Goal: Navigation & Orientation: Find specific page/section

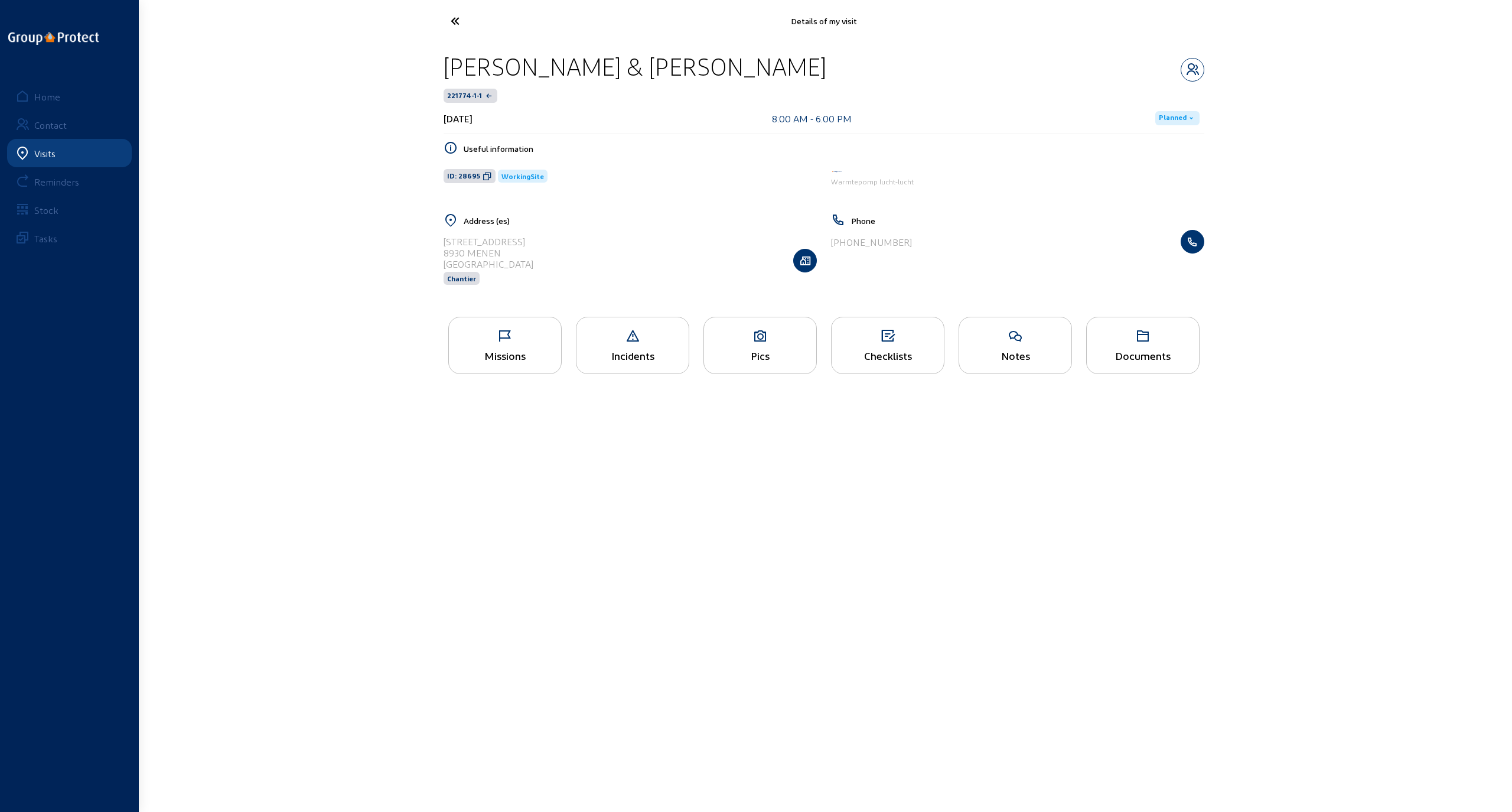
click at [454, 19] on icon at bounding box center [499, 21] width 108 height 21
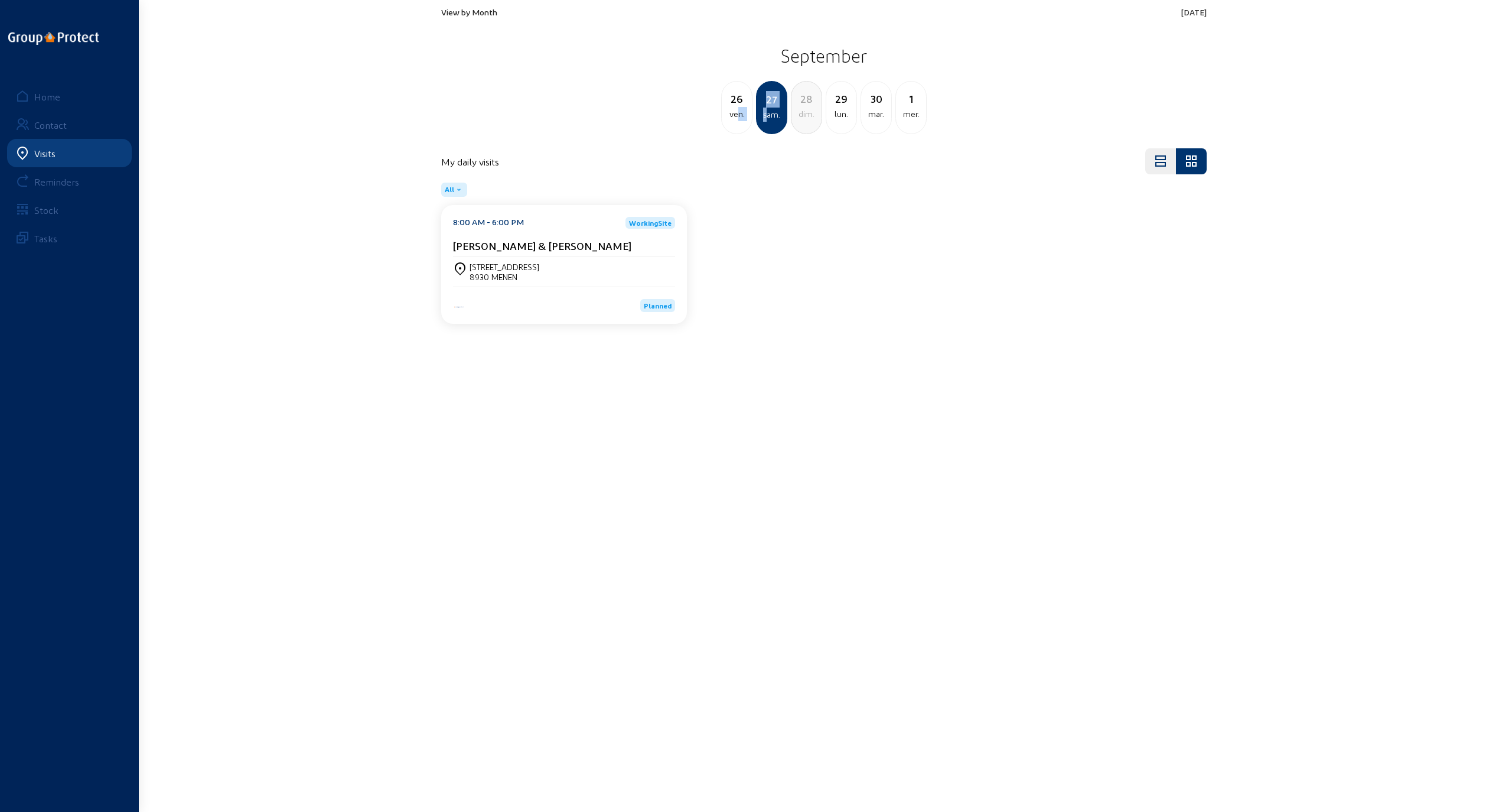
drag, startPoint x: 767, startPoint y: 108, endPoint x: 731, endPoint y: 111, distance: 36.1
click at [734, 111] on div "26 ven. 27 [PERSON_NAME]. 28 dim. 29 lun. [DATE] 1 mer." at bounding box center [824, 108] width 780 height 53
click at [734, 111] on div "ven." at bounding box center [737, 114] width 30 height 14
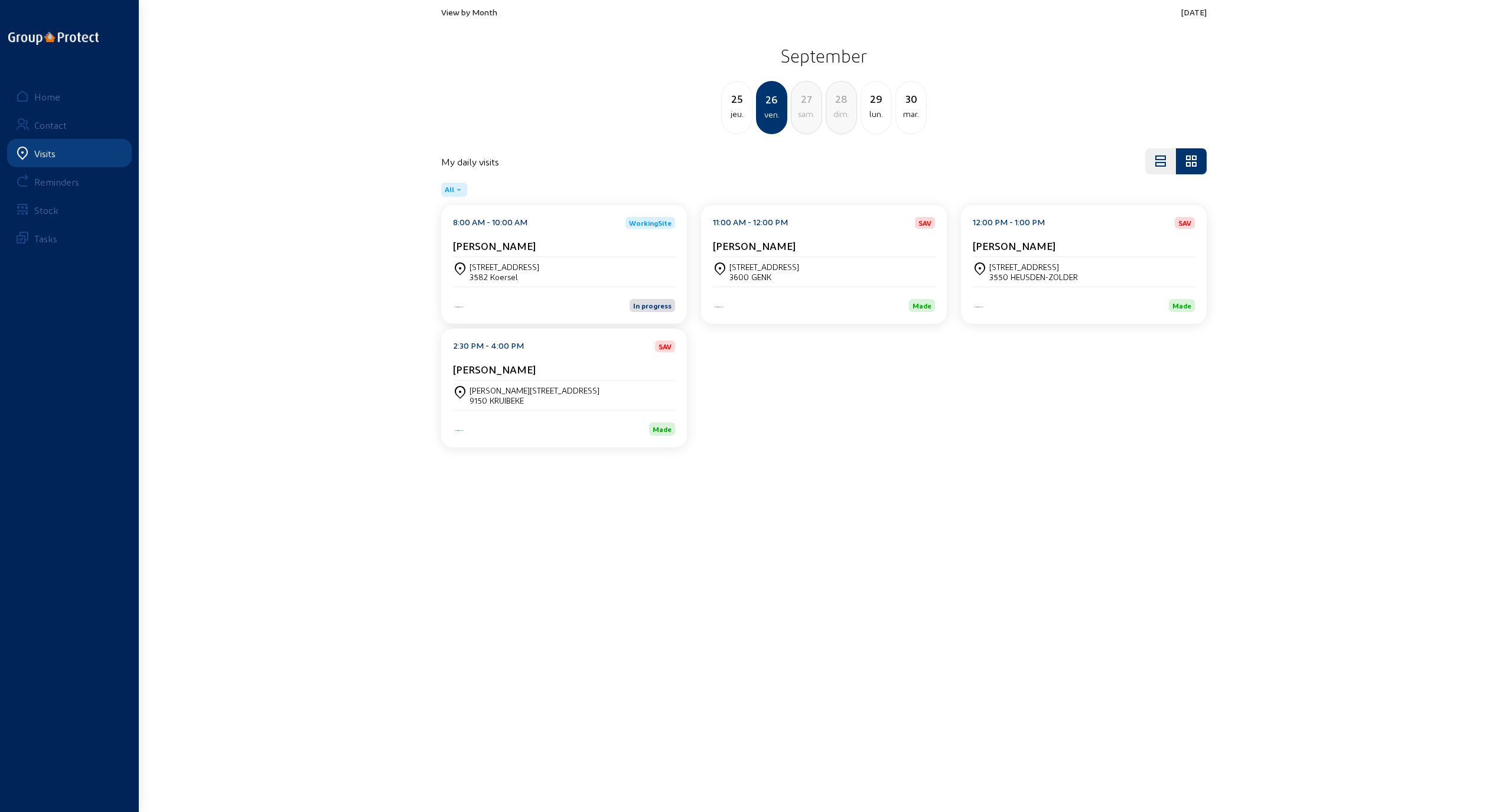
click at [521, 396] on div "9150 KRUIBEKE" at bounding box center [534, 400] width 130 height 10
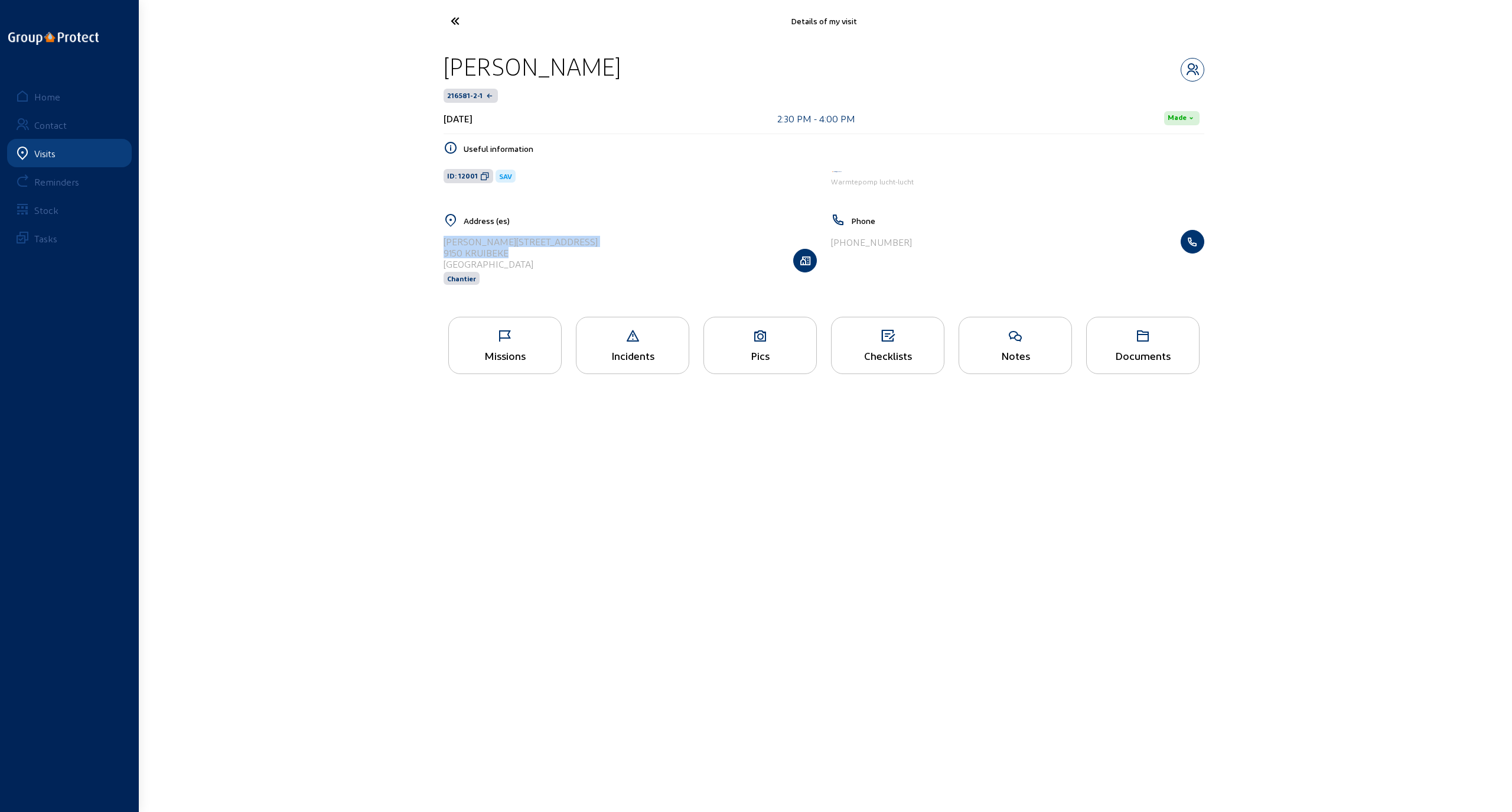
drag, startPoint x: 509, startPoint y: 250, endPoint x: 443, endPoint y: 242, distance: 66.5
click at [443, 242] on div "Address (es) [PERSON_NAME][STREET_ADDRESS] Chantier" at bounding box center [630, 256] width 388 height 87
copy cam-list-title "[PERSON_NAME][STREET_ADDRESS]"
click at [452, 20] on icon at bounding box center [499, 21] width 108 height 21
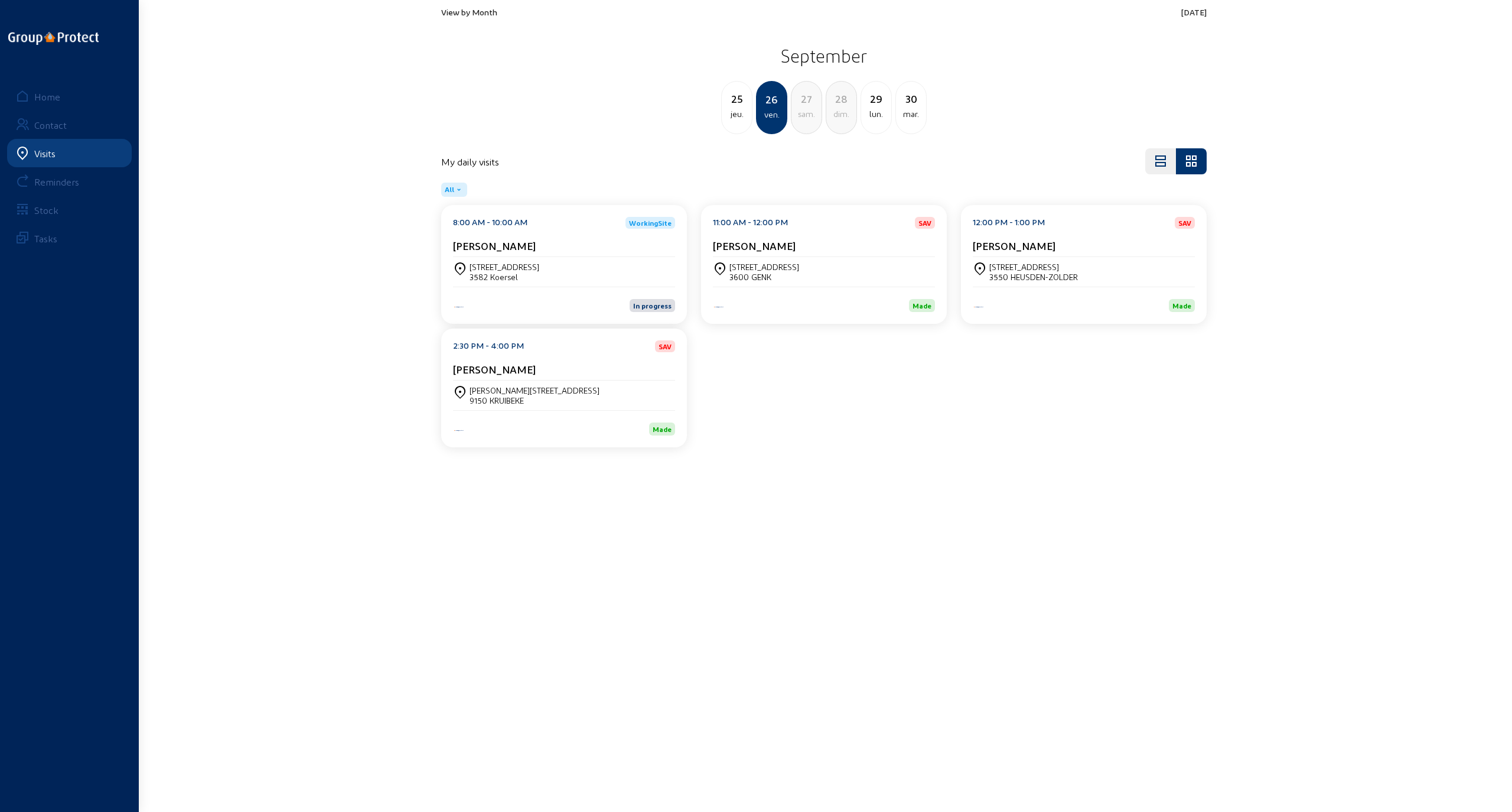
click at [515, 247] on div "[PERSON_NAME]" at bounding box center [564, 245] width 222 height 13
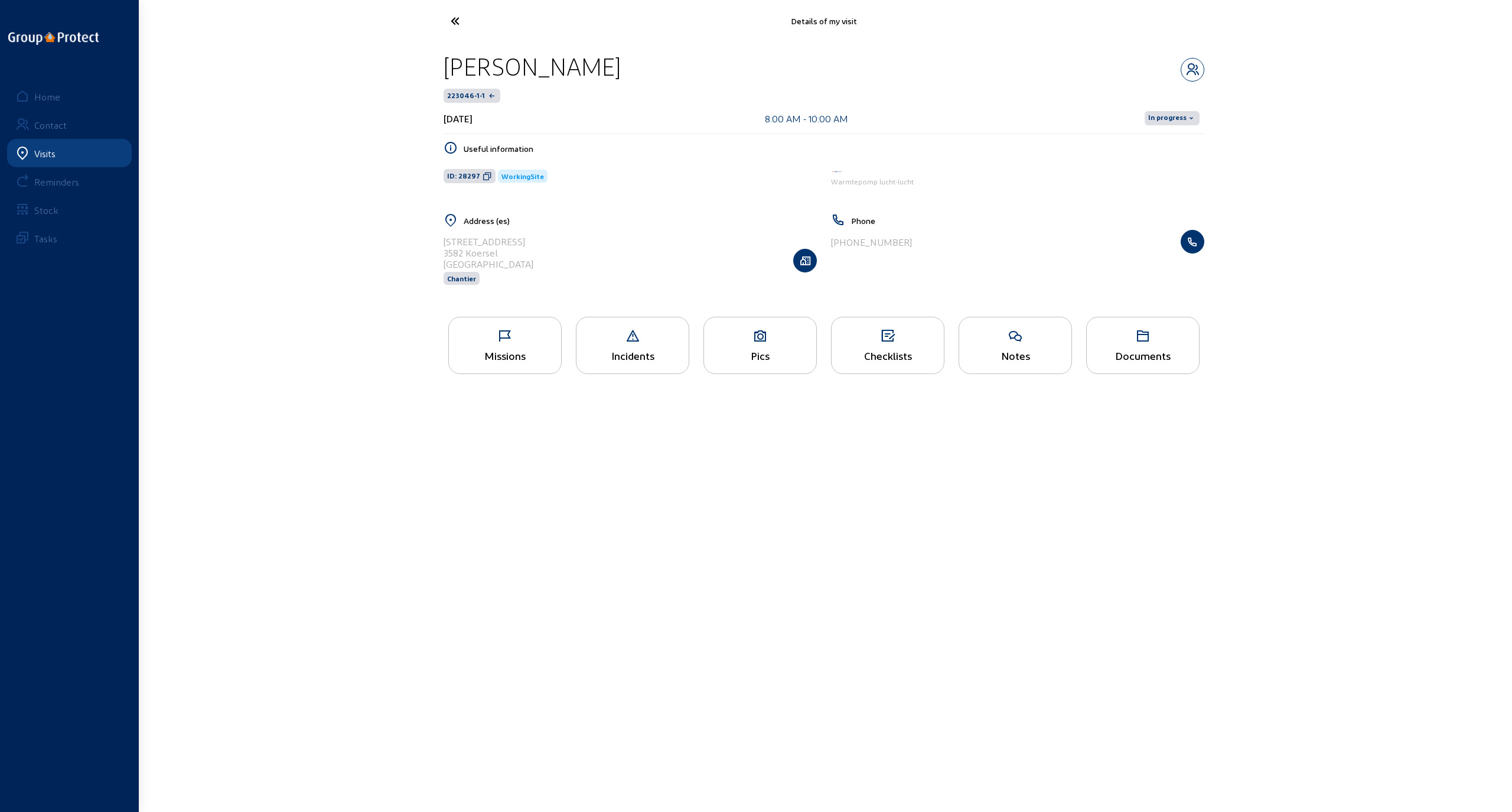
drag, startPoint x: 443, startPoint y: 70, endPoint x: 584, endPoint y: 74, distance: 141.1
click at [584, 74] on div "[PERSON_NAME] 223046-1-1 [DATE] 8:00 AM - 10:00 AM In progress Useful informati…" at bounding box center [824, 175] width 780 height 267
copy div "[PERSON_NAME]"
